Goal: Task Accomplishment & Management: Use online tool/utility

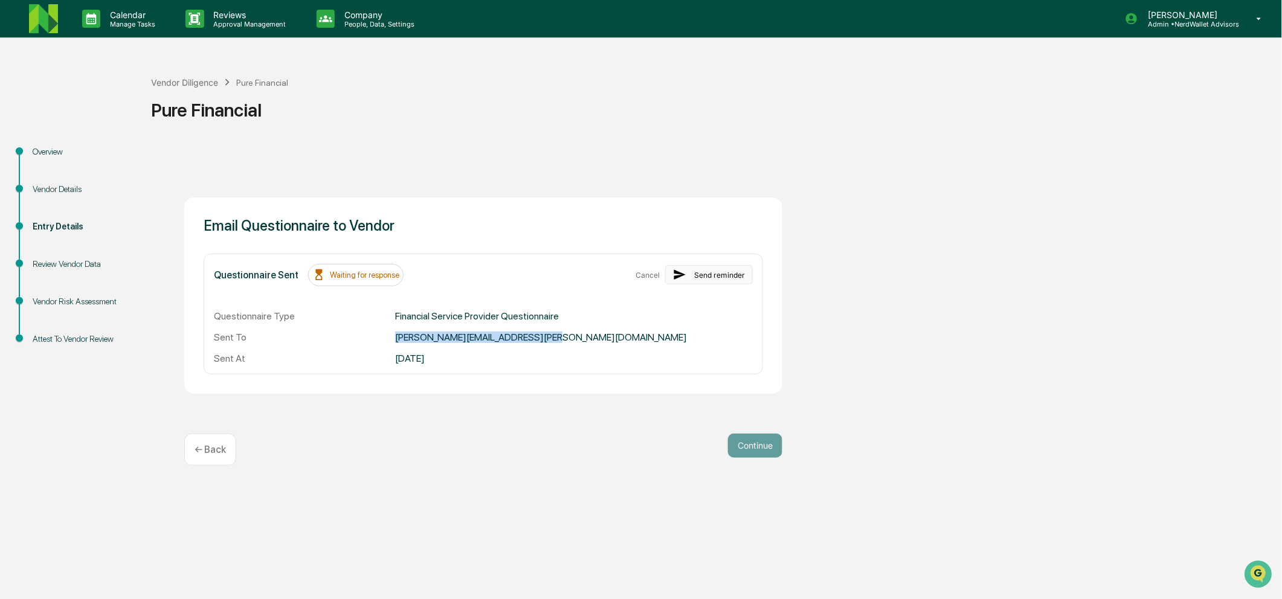
click at [696, 271] on button "Send reminder" at bounding box center [709, 274] width 88 height 19
click at [445, 337] on div "[PERSON_NAME][EMAIL_ADDRESS][PERSON_NAME][DOMAIN_NAME]" at bounding box center [541, 337] width 292 height 11
click at [50, 146] on div "Overview" at bounding box center [82, 152] width 99 height 13
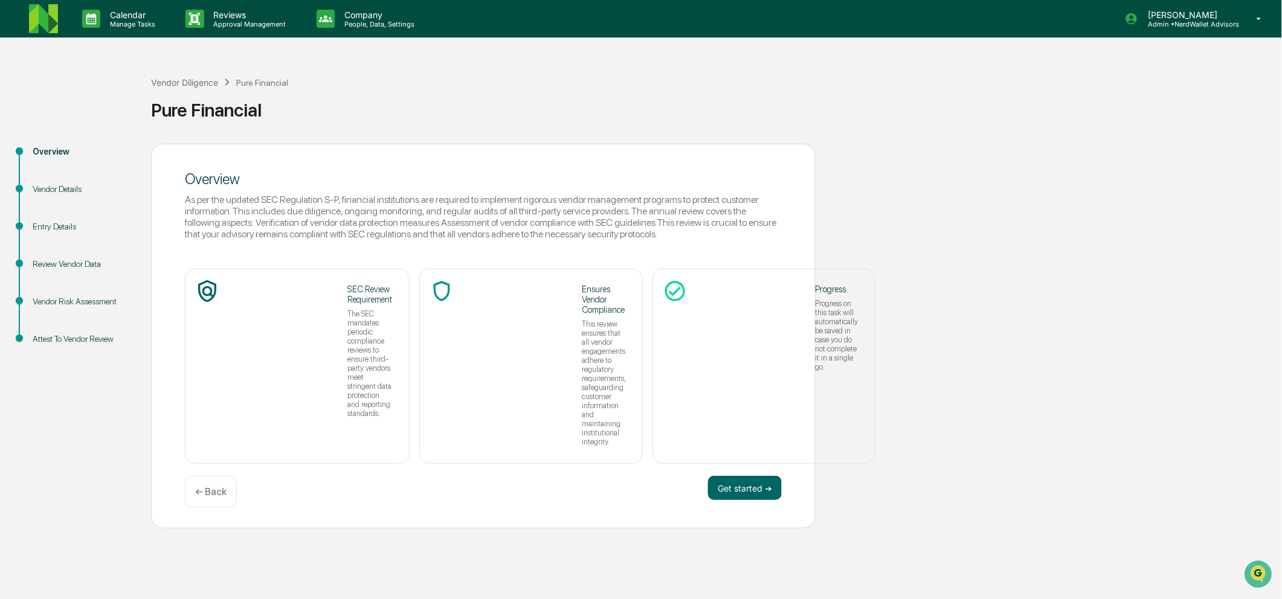
click at [57, 182] on div "Overview" at bounding box center [82, 165] width 118 height 37
click at [56, 216] on div "Vendor Details" at bounding box center [82, 203] width 118 height 37
click at [56, 223] on div "Entry Details" at bounding box center [82, 226] width 99 height 13
click at [47, 187] on div "Vendor Details" at bounding box center [82, 189] width 99 height 13
click at [750, 476] on button "Get started ➔" at bounding box center [745, 488] width 74 height 24
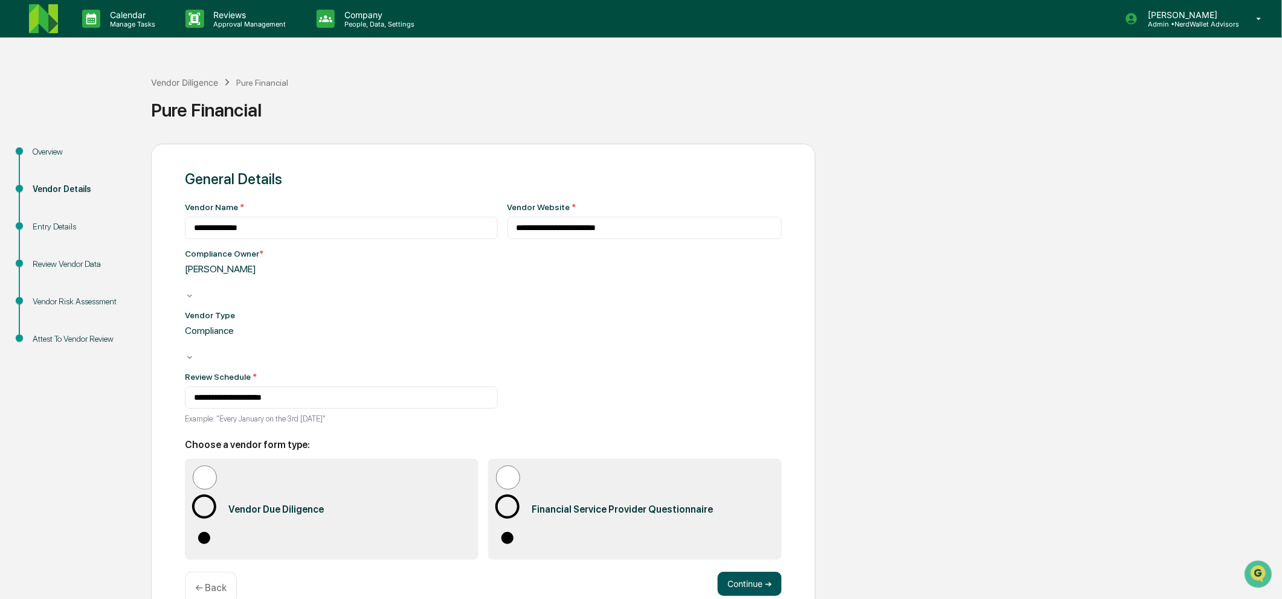
click at [745, 572] on button "Continue ➔" at bounding box center [750, 584] width 64 height 24
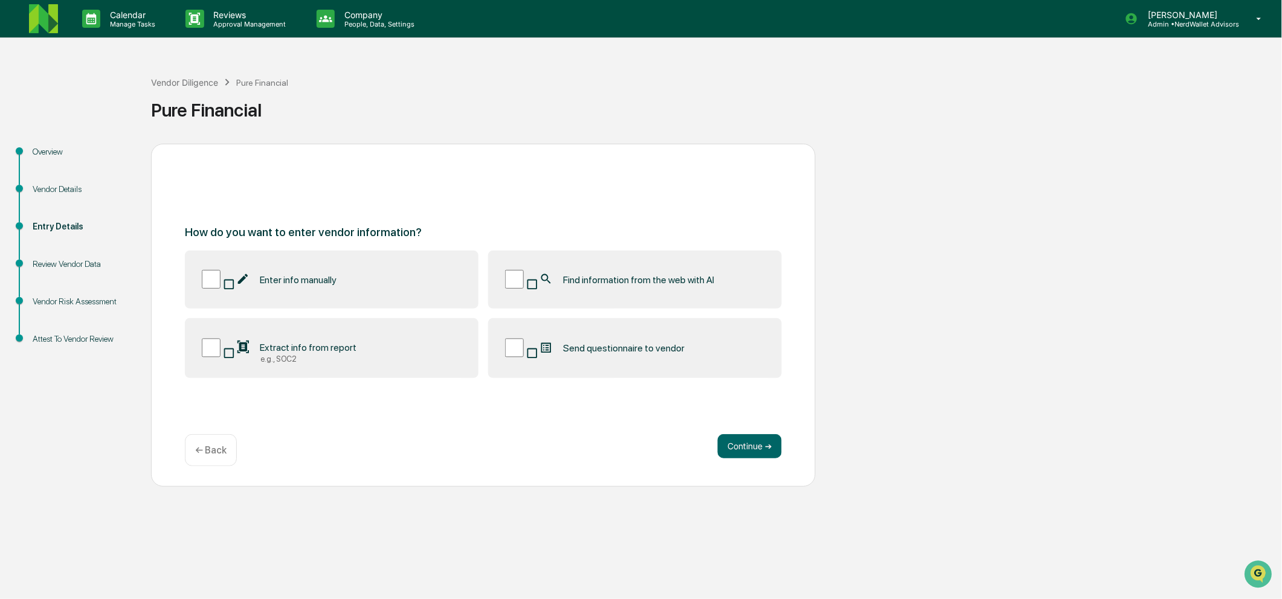
click at [624, 353] on div "Send questionnaire to vendor" at bounding box center [612, 348] width 146 height 14
click at [759, 431] on div "How do you want to enter vendor information? Enter info manually Find informati…" at bounding box center [483, 315] width 664 height 343
click at [765, 450] on button "Continue ➔" at bounding box center [750, 446] width 64 height 24
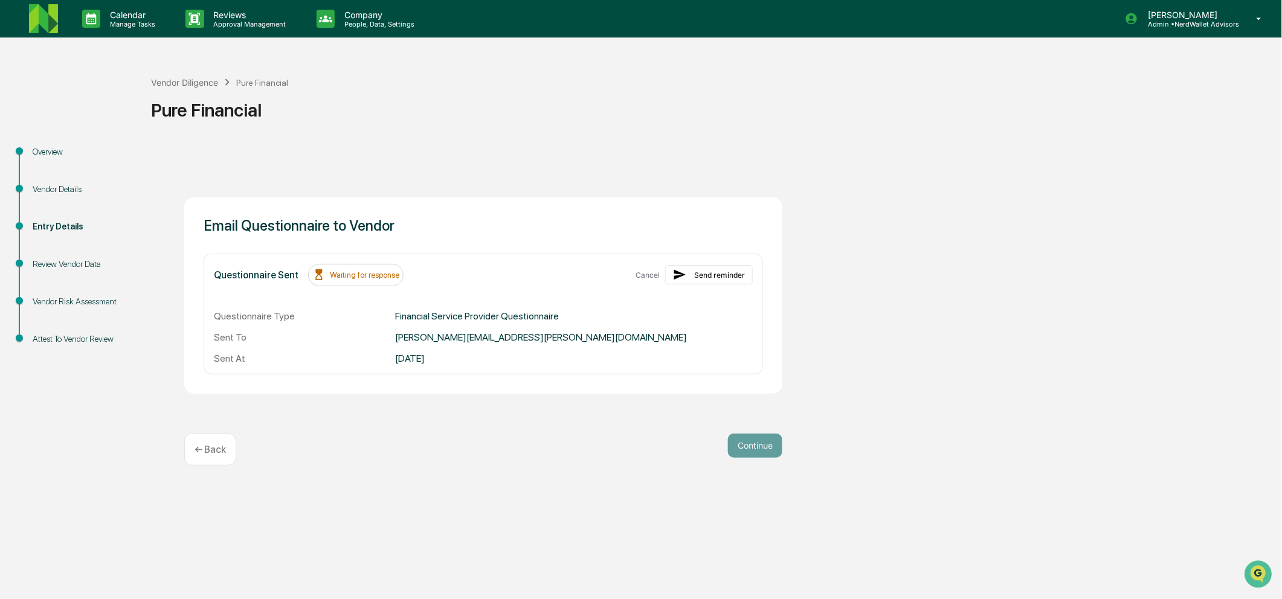
click at [513, 314] on div "Financial Service Provider Questionnaire" at bounding box center [477, 315] width 164 height 11
